Goal: Browse casually

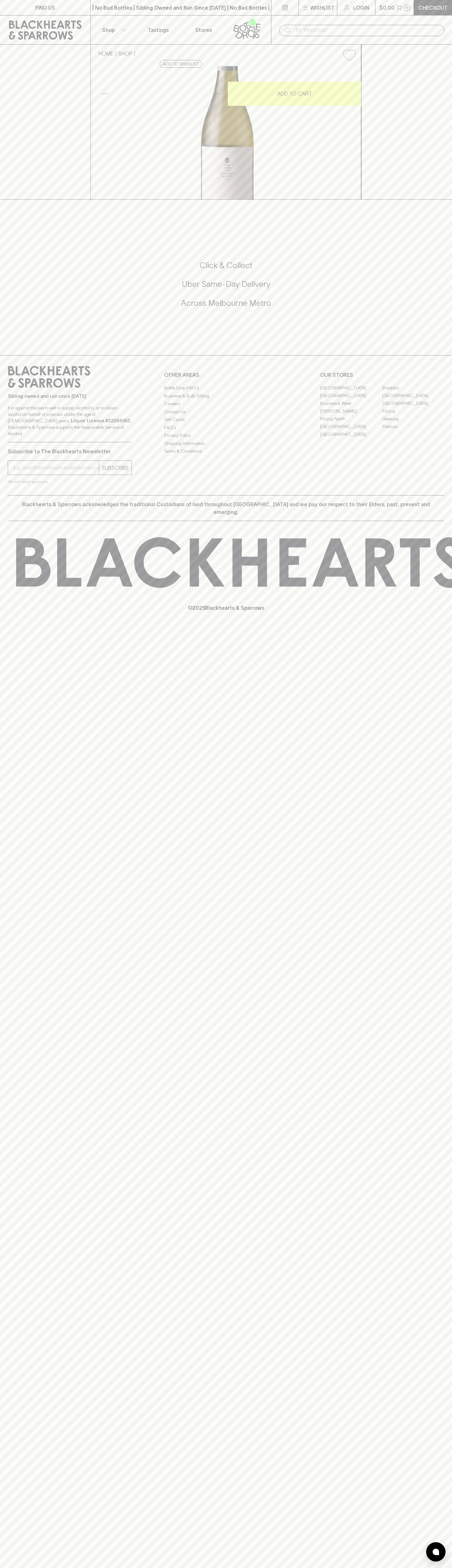
click at [92, 18] on button "Shop" at bounding box center [114, 30] width 45 height 29
click at [446, 66] on div at bounding box center [226, 784] width 452 height 1568
click at [363, 1568] on html "FIND US | No Bad Bottles | Sibling Owned and Run Since [DATE] | No Bad Bottles …" at bounding box center [226, 784] width 452 height 1568
click at [6, 81] on div at bounding box center [226, 784] width 452 height 1568
